Goal: Task Accomplishment & Management: Manage account settings

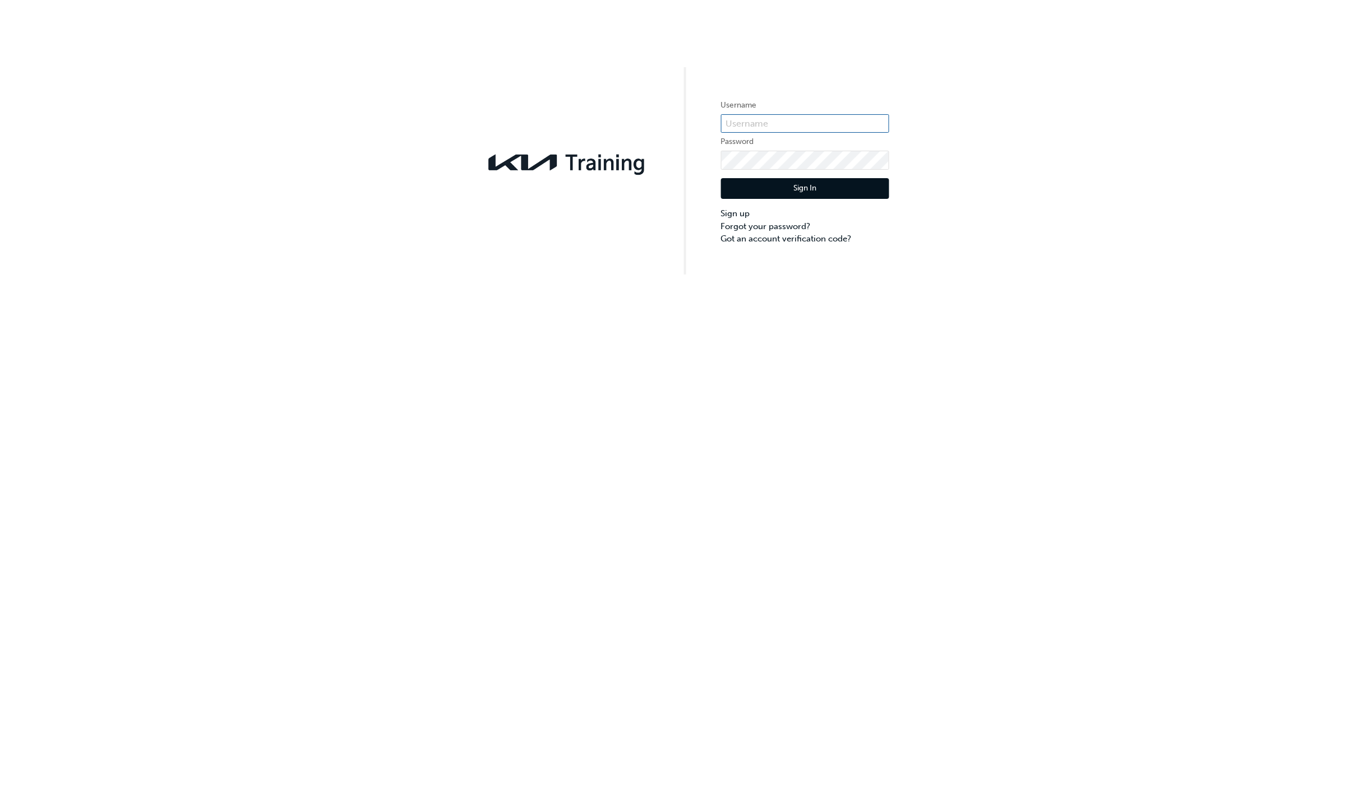
click at [789, 124] on input "text" at bounding box center [805, 123] width 168 height 19
click at [791, 123] on input "text" at bounding box center [805, 117] width 168 height 19
click at [471, 168] on div "Username Username must not be blank Password Sign In Sign up Forgot your passwo…" at bounding box center [686, 137] width 1372 height 275
click at [861, 421] on div "Username Username must not be blank Password Sign In Sign up Forgot your passwo…" at bounding box center [686, 393] width 1372 height 786
click at [860, 141] on label "Password" at bounding box center [805, 147] width 168 height 13
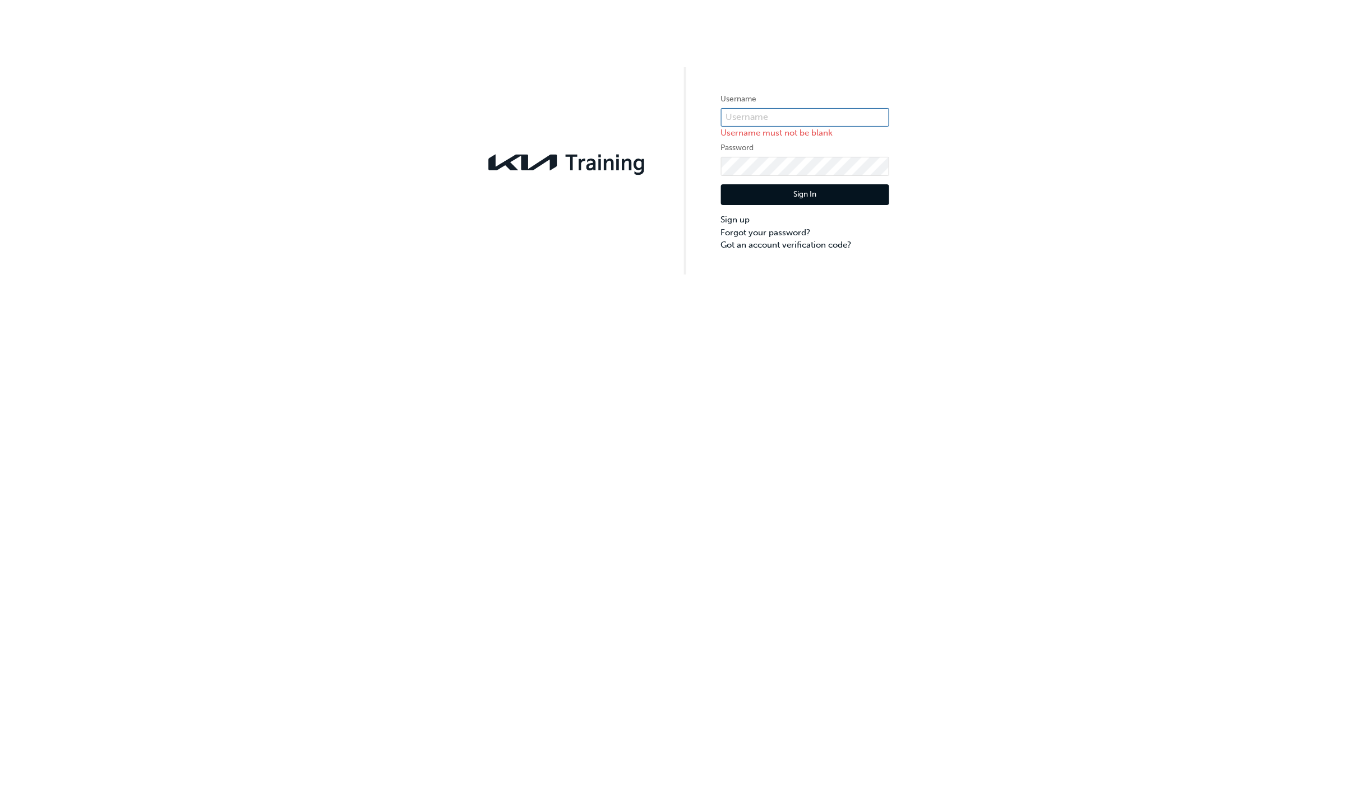
click at [848, 126] on input "text" at bounding box center [805, 117] width 168 height 19
paste input "KAU83116D3"
type input "KAU83116D3"
click at [660, 213] on div "Username KAU83116D3 Password Sign In Sign up Forgot your password? Got an accou…" at bounding box center [686, 137] width 1372 height 275
click at [820, 194] on button "Sign In" at bounding box center [805, 188] width 168 height 21
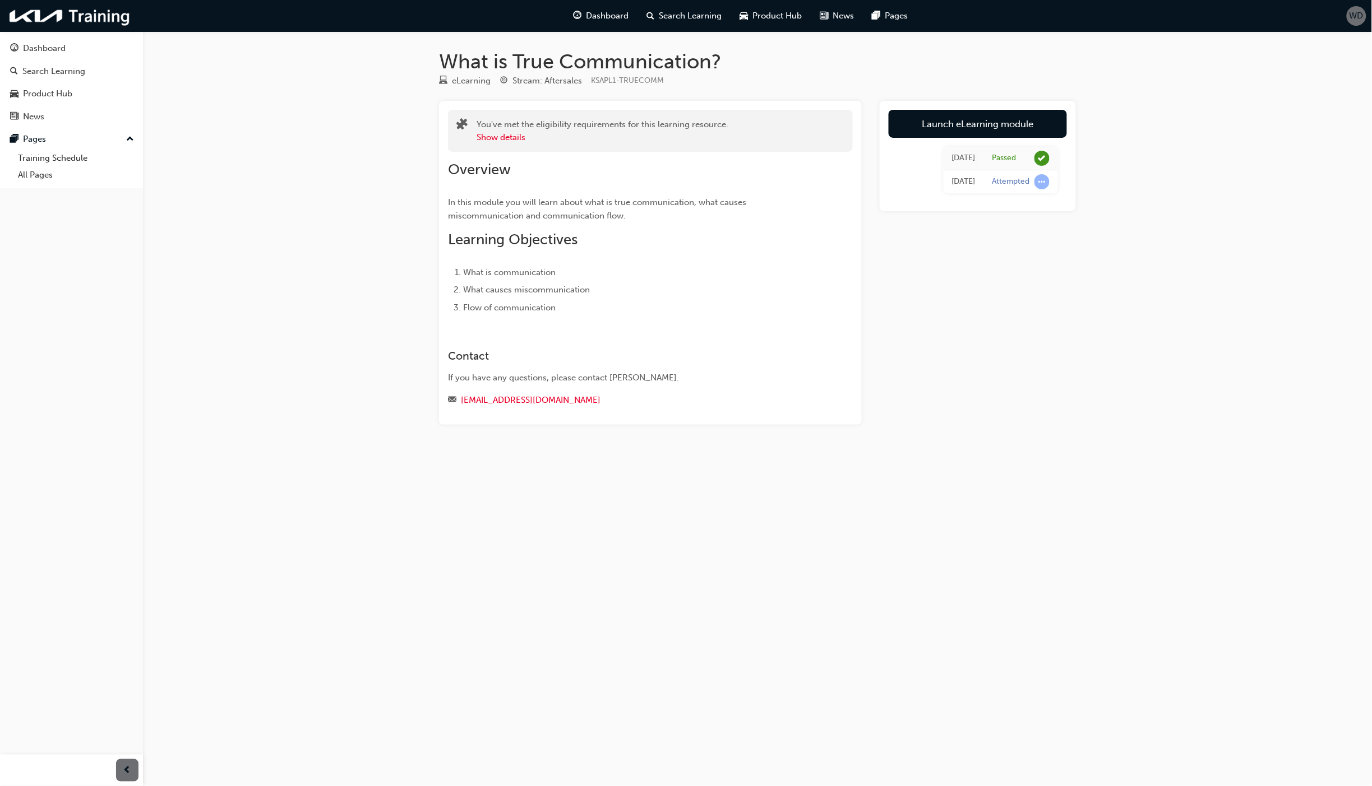
click at [1360, 20] on span "WD" at bounding box center [1356, 16] width 14 height 13
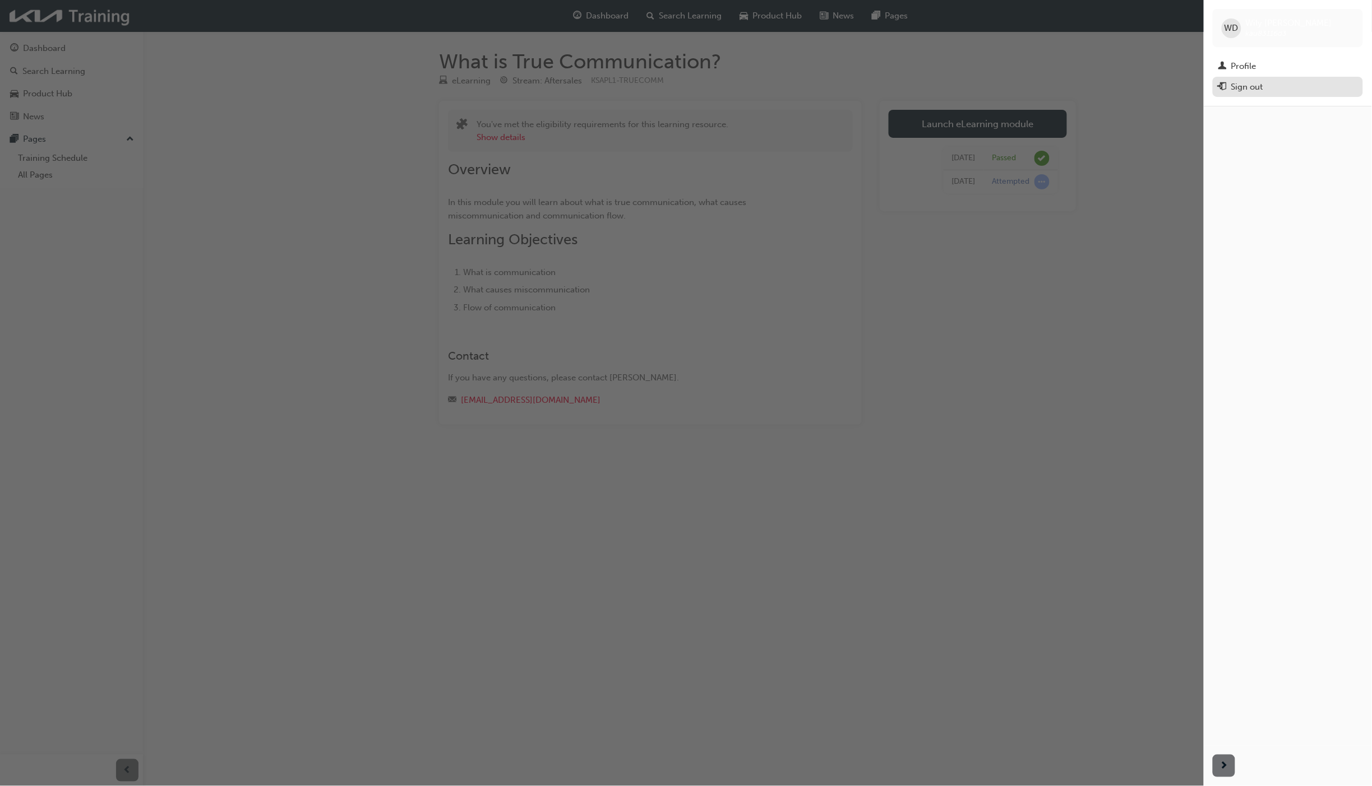
click at [1256, 86] on div "Sign out" at bounding box center [1247, 87] width 32 height 13
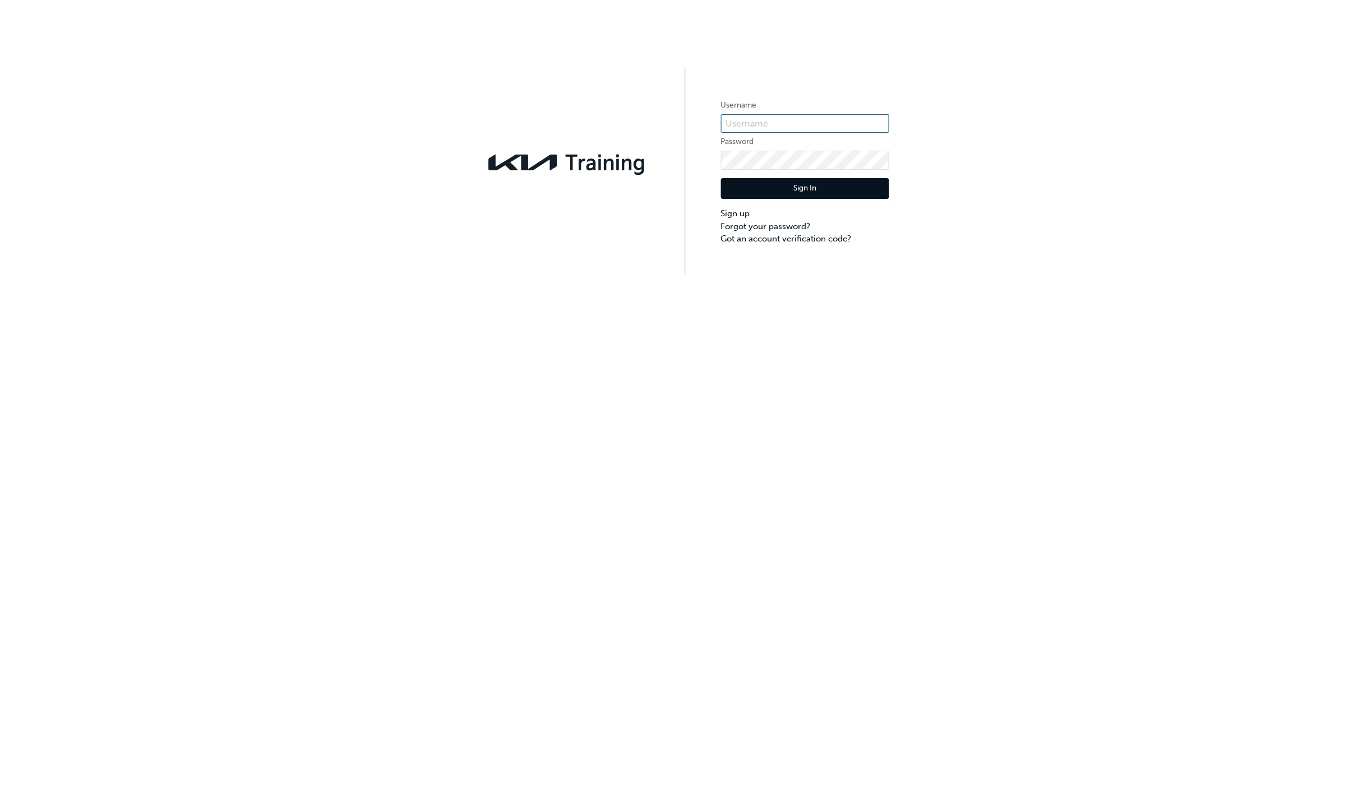
click at [766, 123] on input "text" at bounding box center [805, 123] width 168 height 19
click at [744, 122] on input "text" at bounding box center [805, 123] width 168 height 19
click at [659, 228] on div "Username Password Sign In Sign up Forgot your password? Got an account verifica…" at bounding box center [686, 137] width 1372 height 275
click at [747, 122] on input "text" at bounding box center [805, 123] width 168 height 19
click at [813, 127] on input "text" at bounding box center [805, 123] width 168 height 19
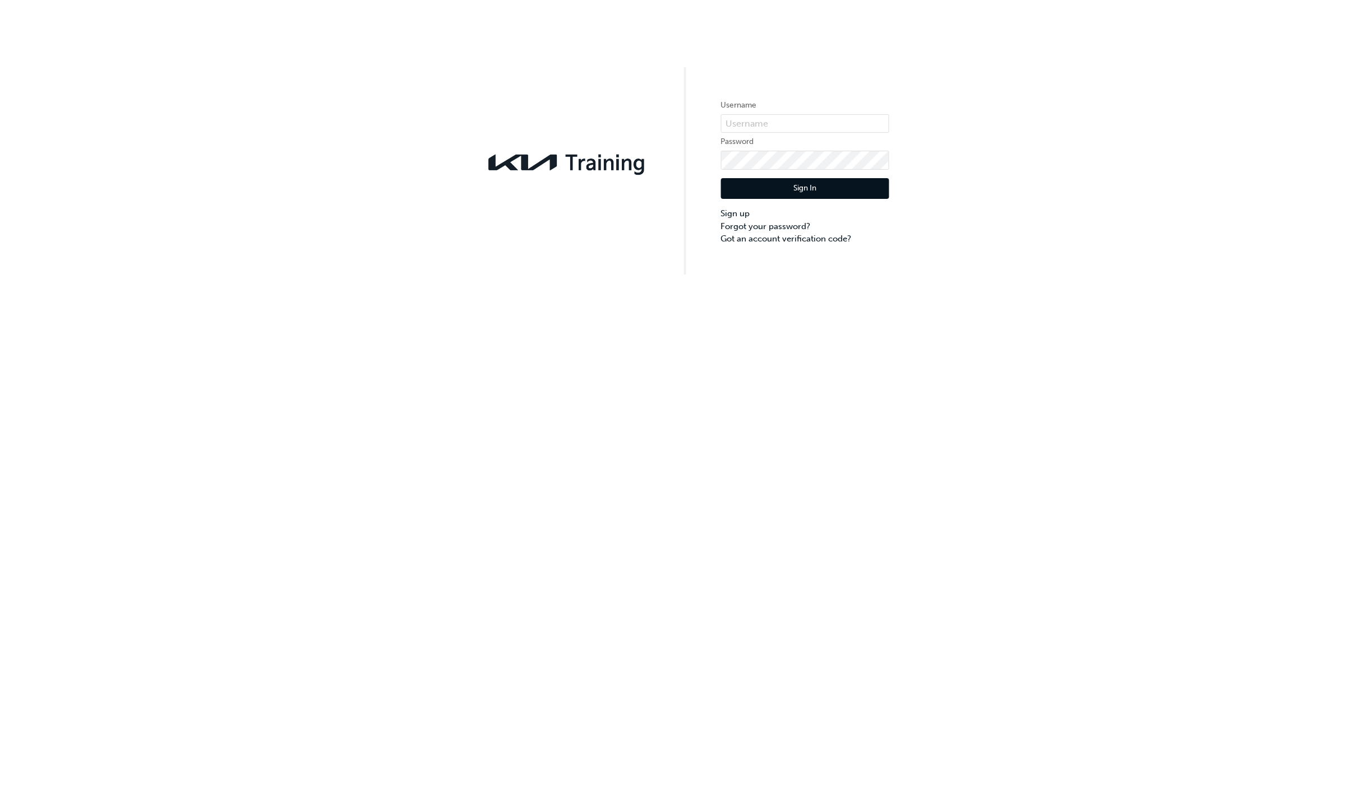
click at [988, 242] on div "Username Password Sign In Sign up Forgot your password? Got an account verifica…" at bounding box center [686, 137] width 1372 height 275
click at [730, 122] on input "text" at bounding box center [805, 123] width 168 height 19
paste input "KAU83116D3"
type input "KAU83116D3"
click at [657, 193] on div "Username KAU83116D3 Password Sign In Sign up Forgot your password? Got an accou…" at bounding box center [686, 137] width 1372 height 275
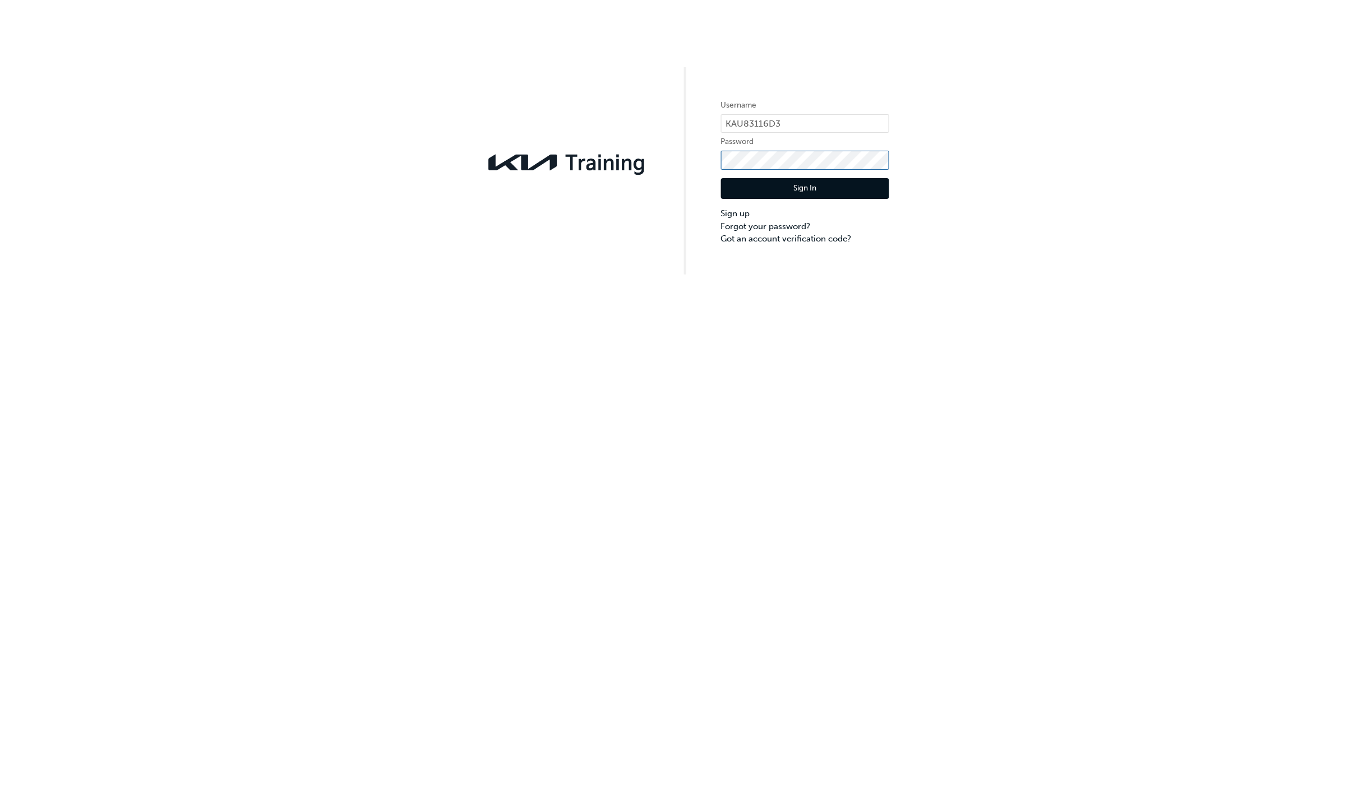
click button "Sign In" at bounding box center [805, 188] width 168 height 21
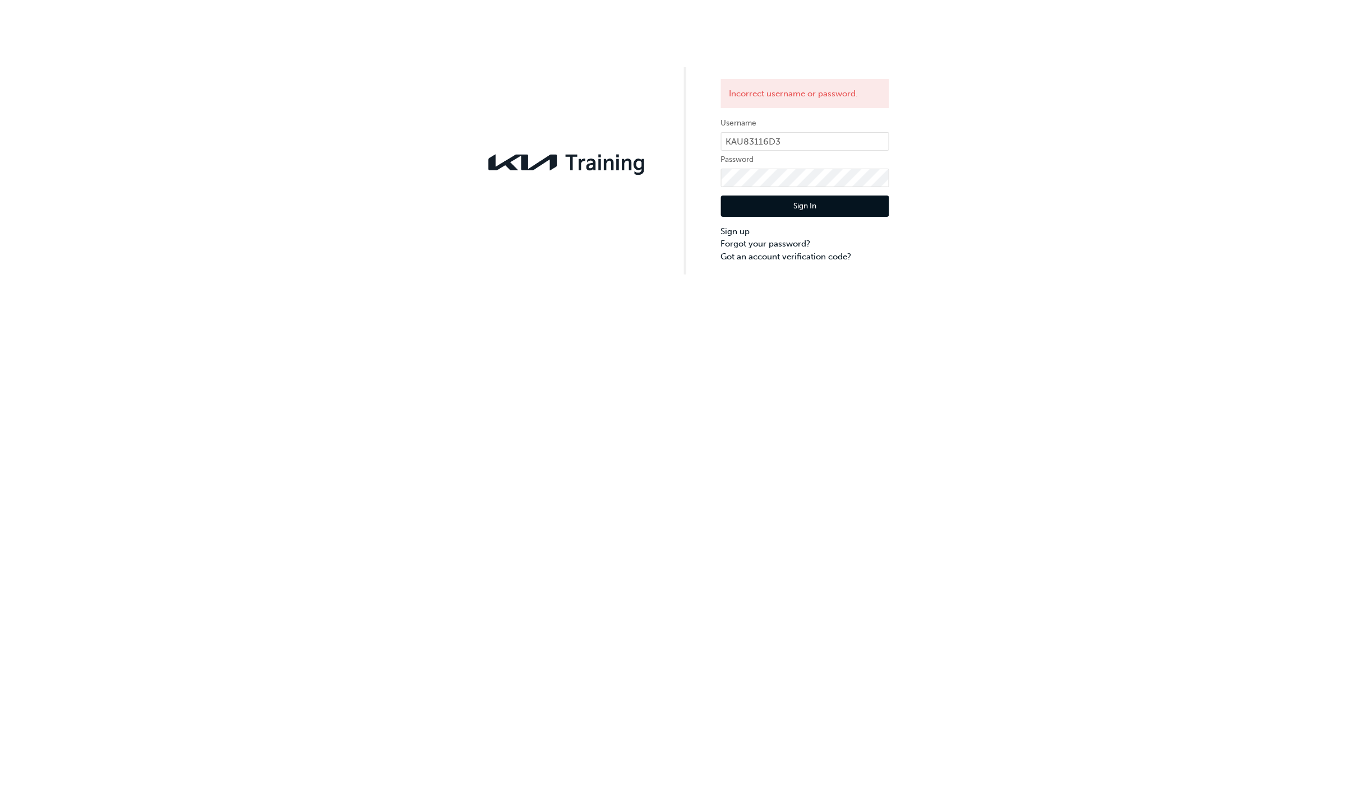
click at [675, 253] on div "Incorrect username or password. Username KAU83116D3 Password Sign In Sign up Fo…" at bounding box center [686, 137] width 1372 height 275
click at [753, 211] on button "Sign In" at bounding box center [805, 206] width 168 height 21
click at [690, 266] on div "Incorrect username or password. Username KAU83116D3 Password Sign In Sign up Fo…" at bounding box center [686, 137] width 1372 height 275
click at [740, 206] on button "Sign In" at bounding box center [805, 206] width 168 height 21
